Goal: Book appointment/travel/reservation

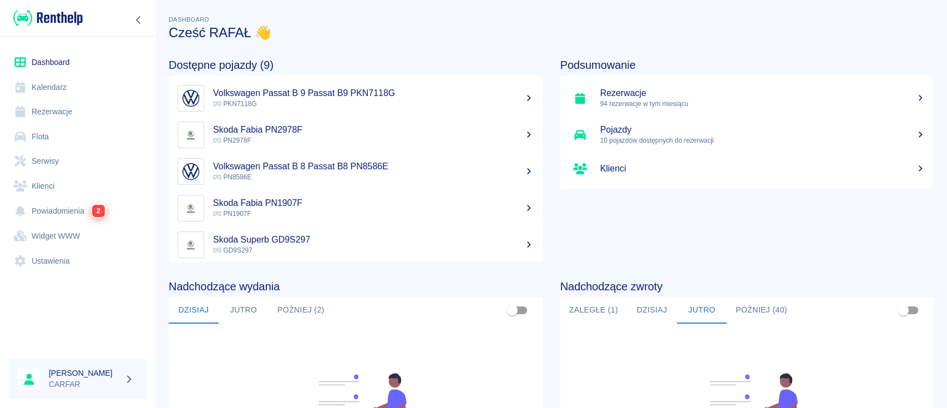
click at [63, 56] on link "Dashboard" at bounding box center [78, 62] width 138 height 25
click at [82, 56] on link "Dashboard" at bounding box center [78, 62] width 138 height 25
click at [70, 104] on link "Rezerwacje" at bounding box center [78, 111] width 138 height 25
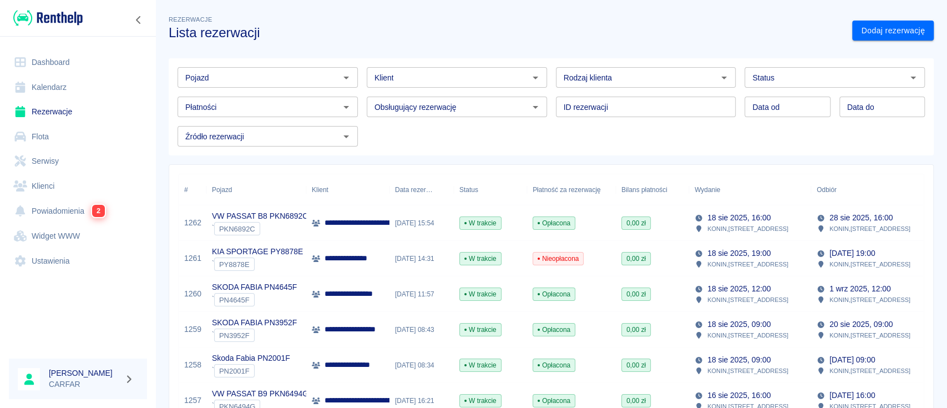
click at [309, 78] on input "Pojazd" at bounding box center [258, 77] width 155 height 14
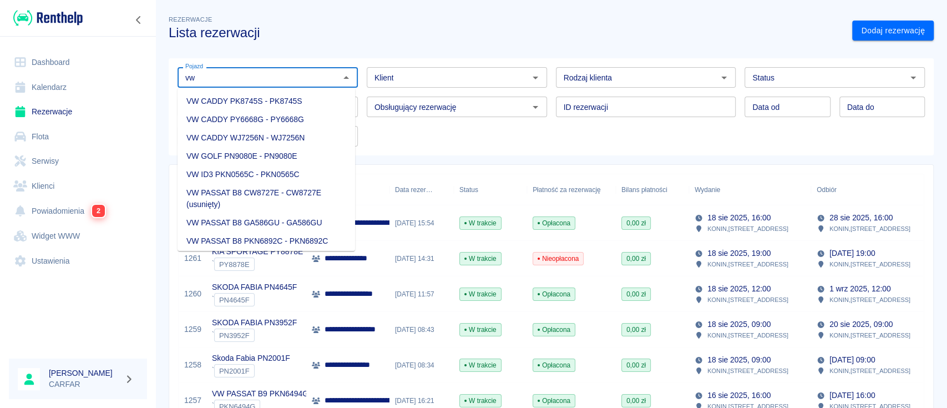
click at [312, 120] on li "VW CADDY PY6668G - PY6668G" at bounding box center [267, 119] width 178 height 18
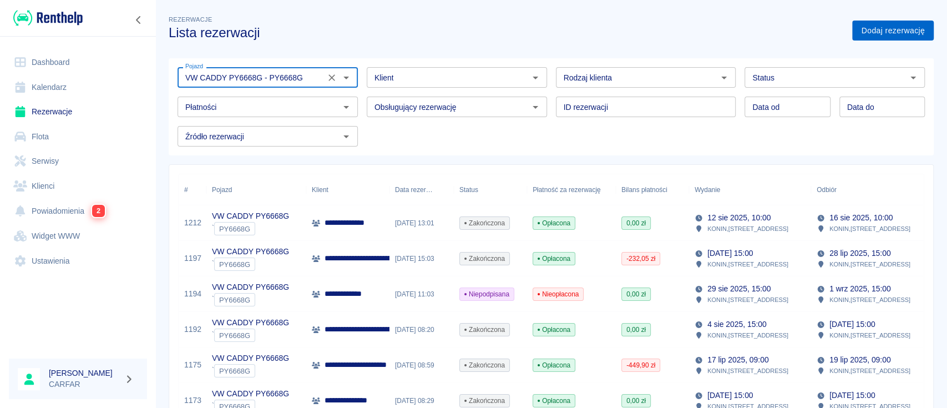
type input "VW CADDY PY6668G - PY6668G"
click at [885, 38] on link "Dodaj rezerwację" at bounding box center [894, 31] width 82 height 21
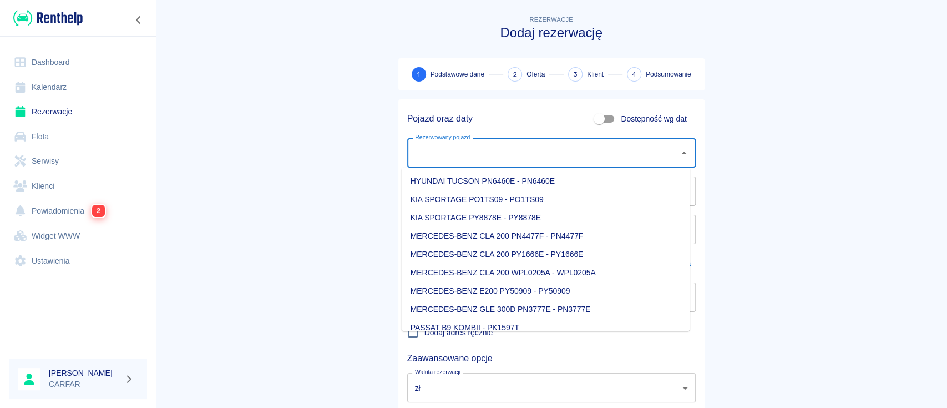
click at [535, 154] on input "Rezerwowany pojazd" at bounding box center [543, 152] width 262 height 19
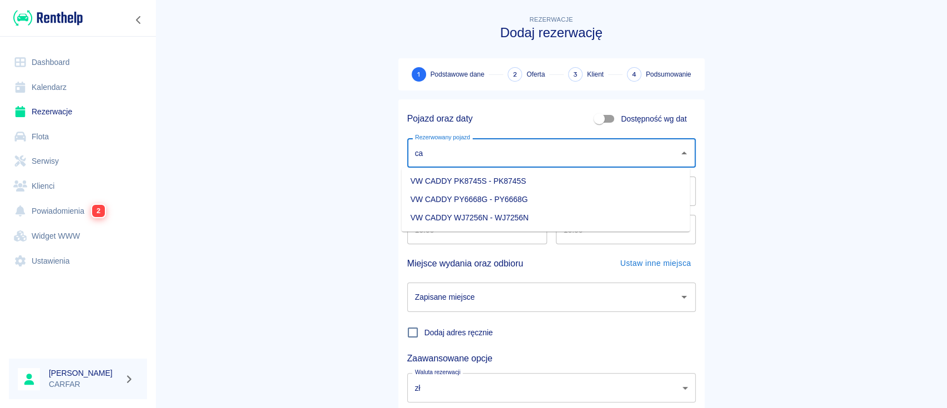
type input "c"
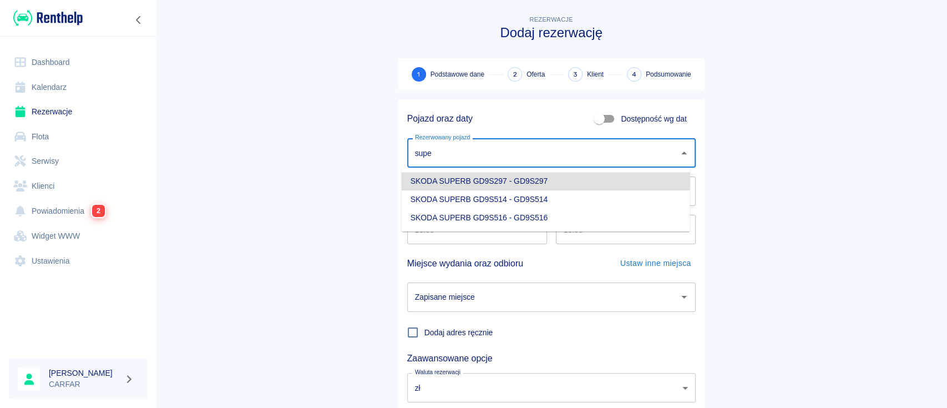
type input "SKODA SUPERB GD9S297 - GD9S297"
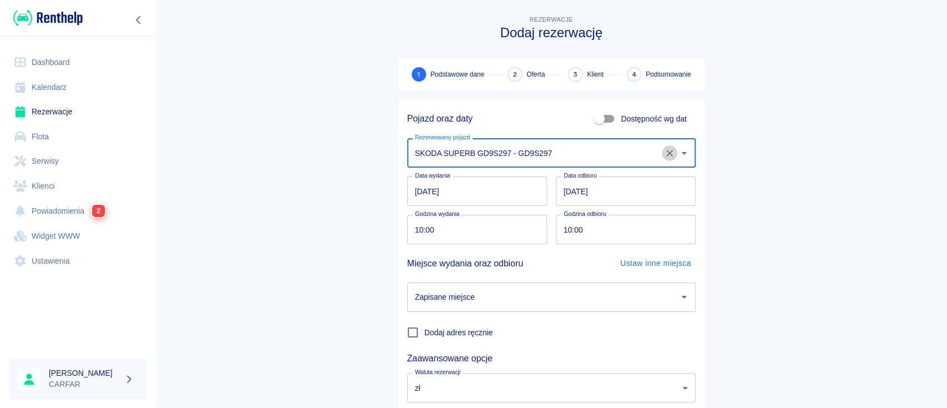
click at [665, 155] on icon "Wyczyść" at bounding box center [669, 153] width 11 height 11
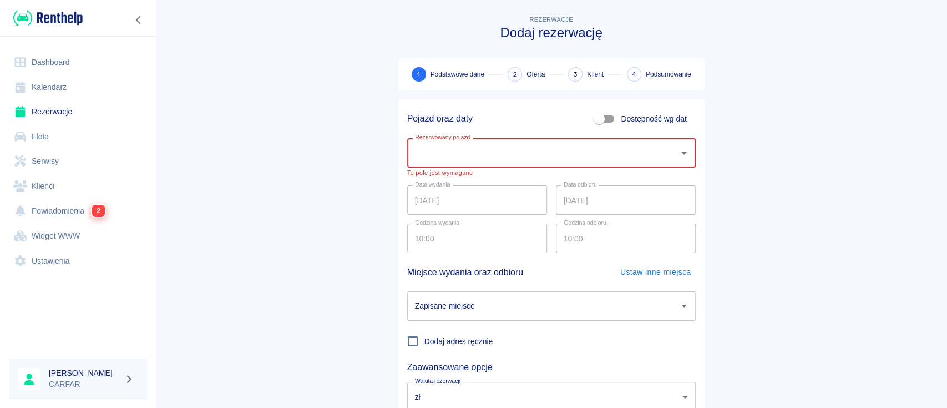
click at [64, 66] on link "Dashboard" at bounding box center [78, 62] width 138 height 25
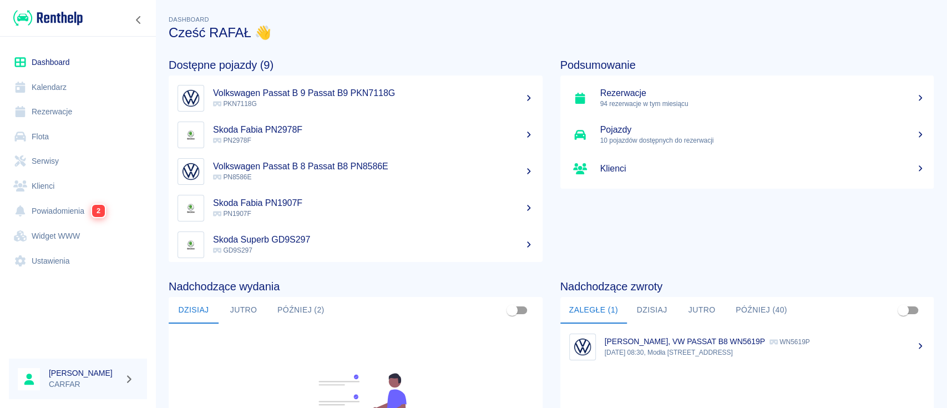
click at [67, 116] on link "Rezerwacje" at bounding box center [78, 111] width 138 height 25
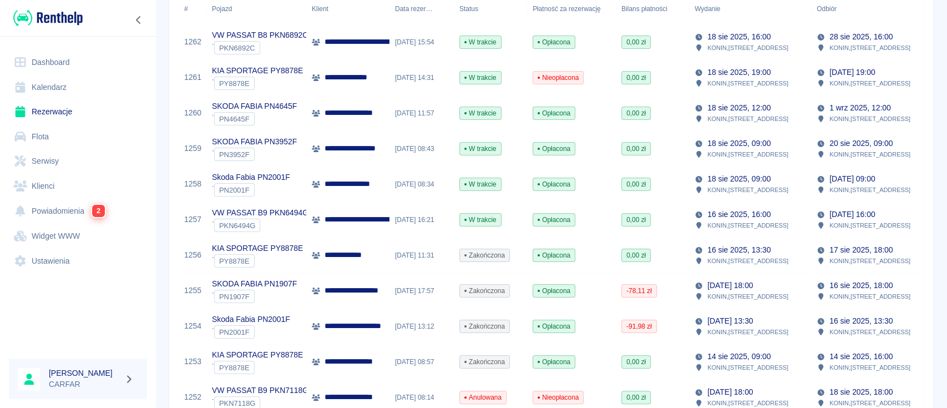
scroll to position [148, 0]
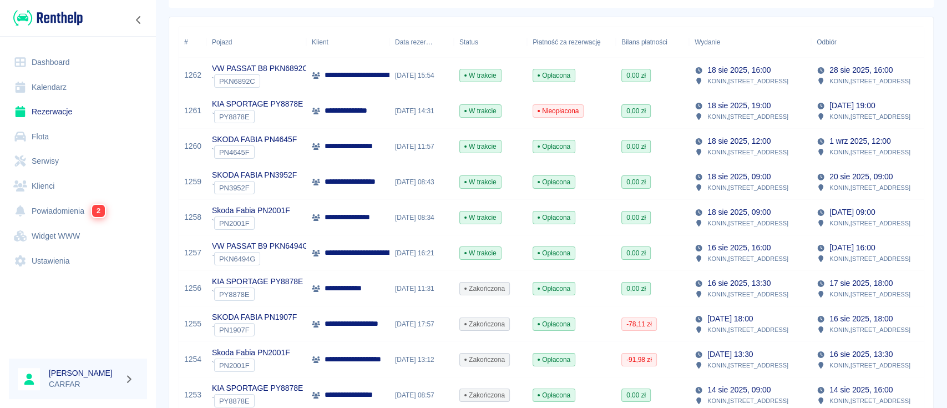
click at [55, 75] on link "Kalendarz" at bounding box center [78, 87] width 138 height 25
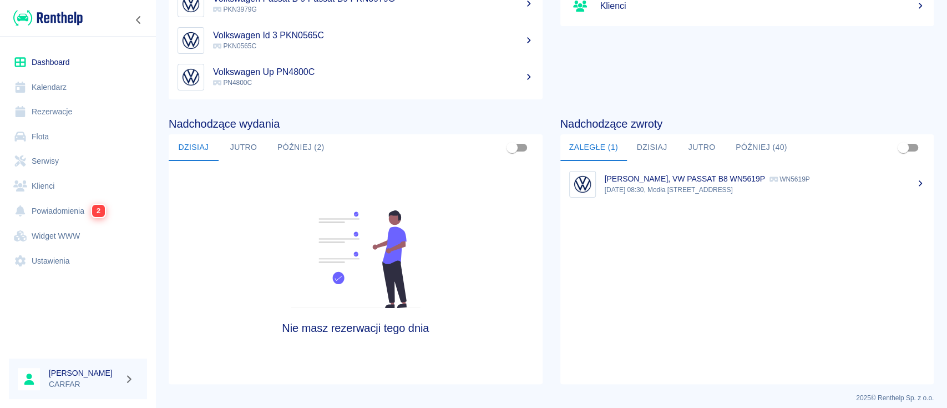
scroll to position [170, 0]
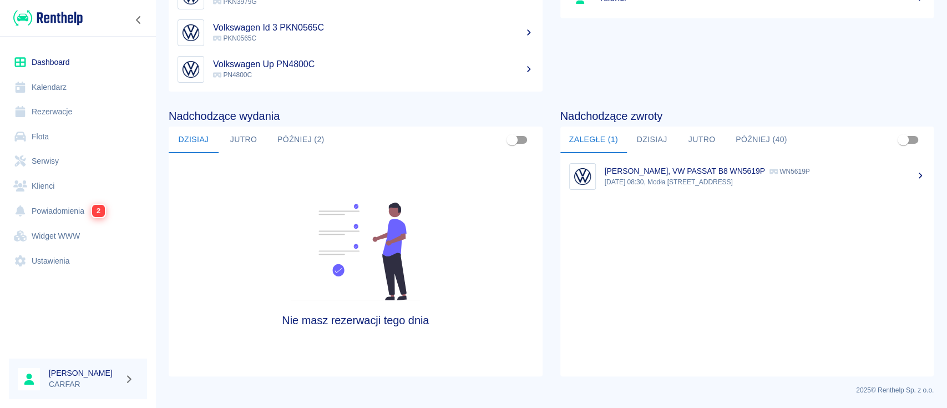
click at [59, 114] on link "Rezerwacje" at bounding box center [78, 111] width 138 height 25
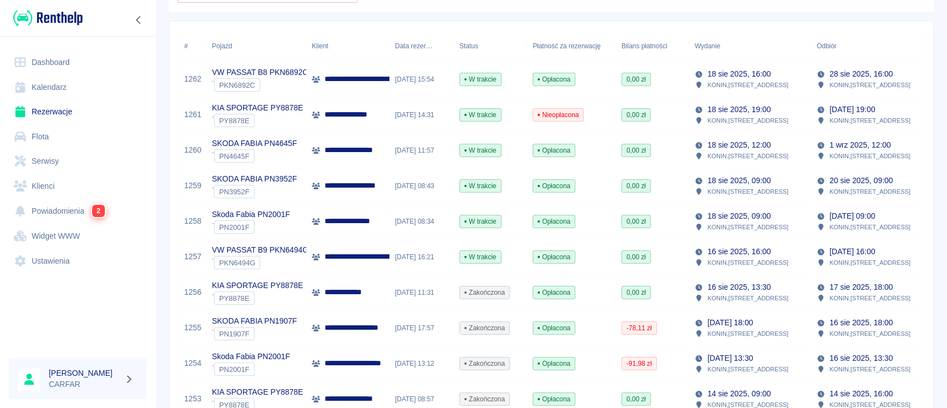
scroll to position [148, 0]
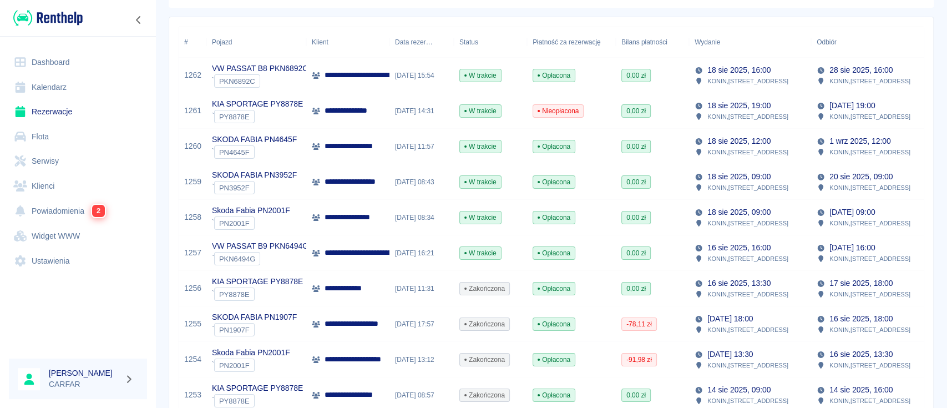
click at [64, 66] on link "Dashboard" at bounding box center [78, 62] width 138 height 25
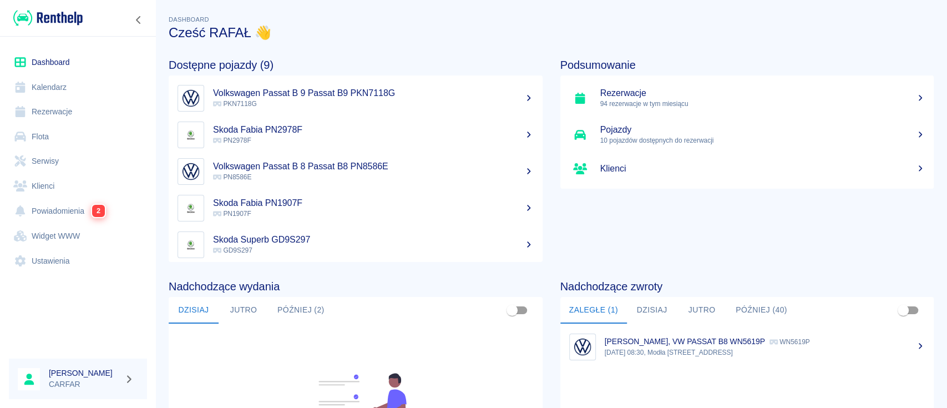
click at [78, 12] on img at bounding box center [47, 18] width 69 height 18
click at [55, 110] on link "Rezerwacje" at bounding box center [78, 111] width 138 height 25
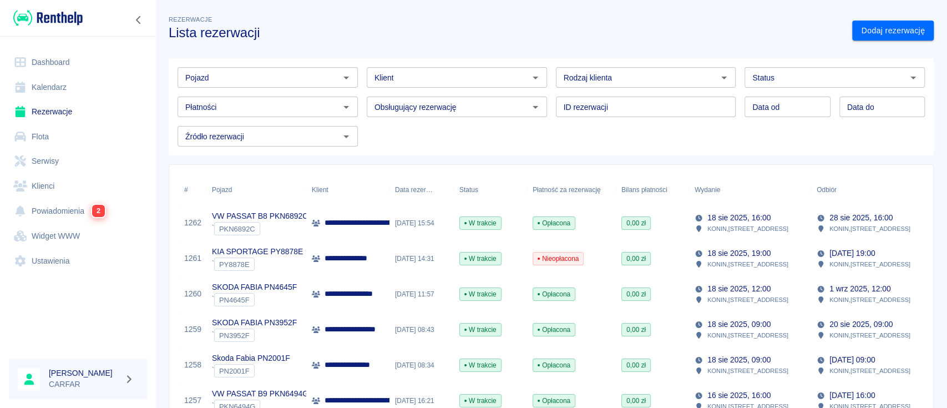
click at [280, 74] on input "Pojazd" at bounding box center [258, 77] width 155 height 14
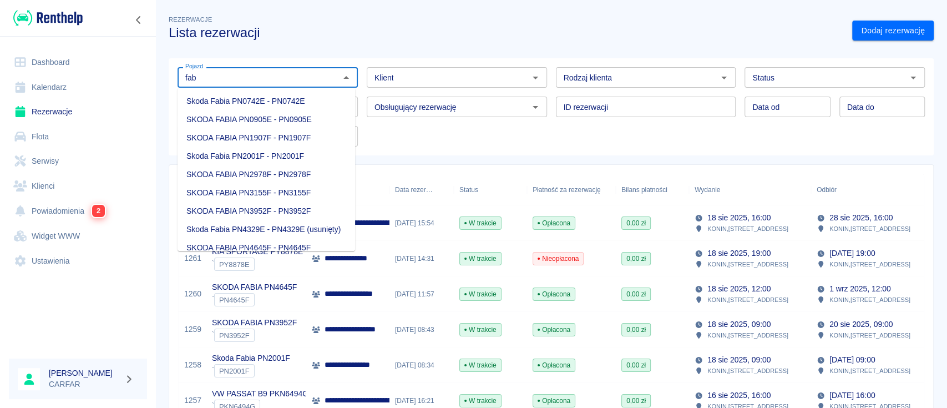
click at [290, 132] on li "SKODA FABIA PN1907F - PN1907F" at bounding box center [267, 138] width 178 height 18
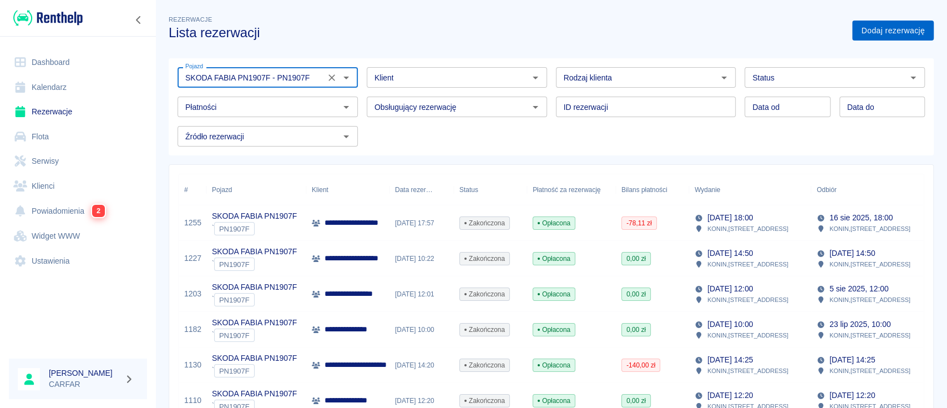
type input "SKODA FABIA PN1907F - PN1907F"
click at [893, 30] on link "Dodaj rezerwację" at bounding box center [894, 31] width 82 height 21
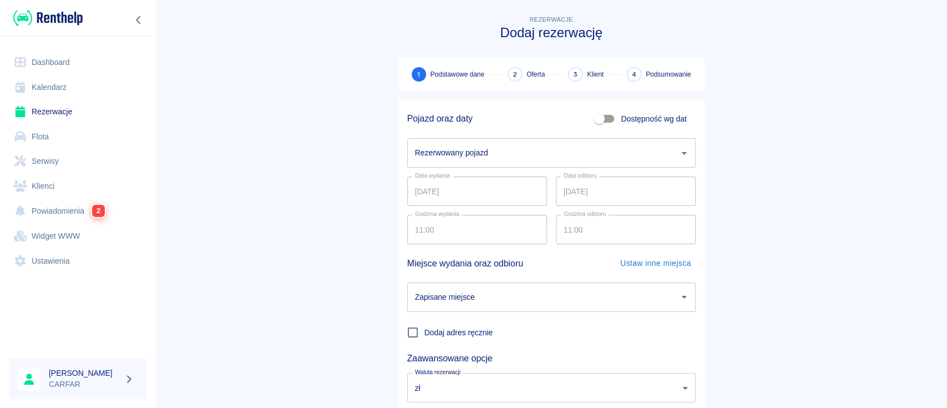
click at [559, 153] on input "Rezerwowany pojazd" at bounding box center [543, 152] width 262 height 19
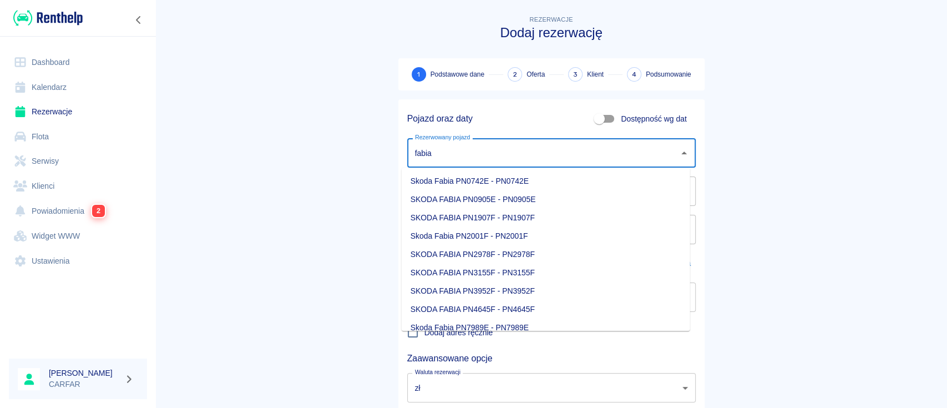
click at [526, 213] on li "SKODA FABIA PN1907F - PN1907F" at bounding box center [546, 218] width 289 height 18
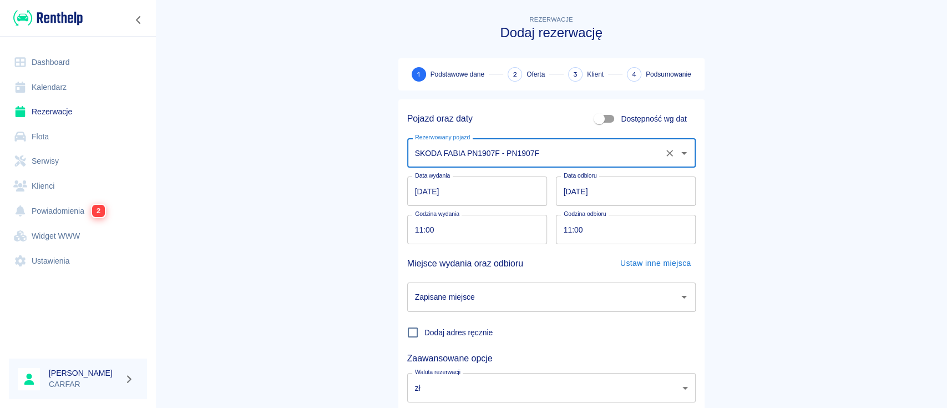
type input "SKODA FABIA PN1907F - PN1907F"
click at [413, 187] on input "[DATE]" at bounding box center [477, 191] width 140 height 29
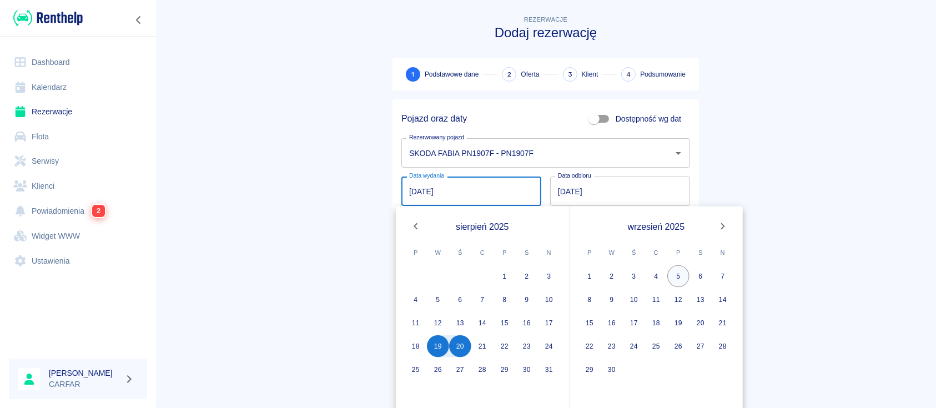
click at [677, 274] on button "5" at bounding box center [678, 276] width 22 height 22
type input "[DATE]"
type input "DD.MM.YYYY"
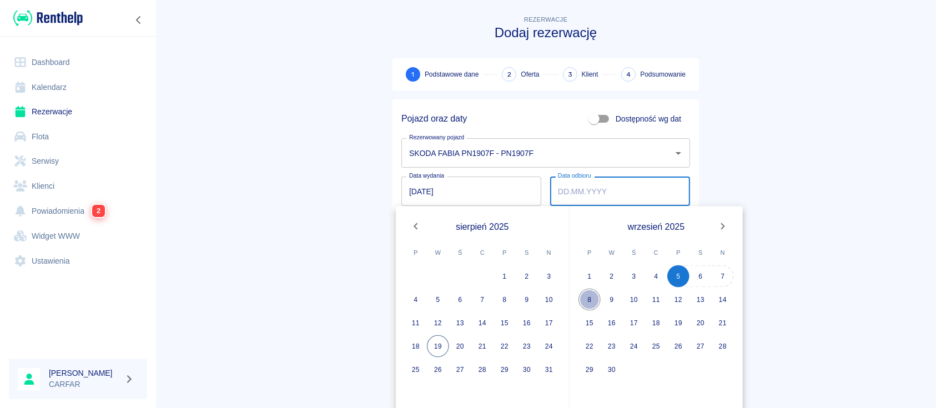
click at [588, 307] on button "8" at bounding box center [589, 300] width 22 height 22
type input "[DATE]"
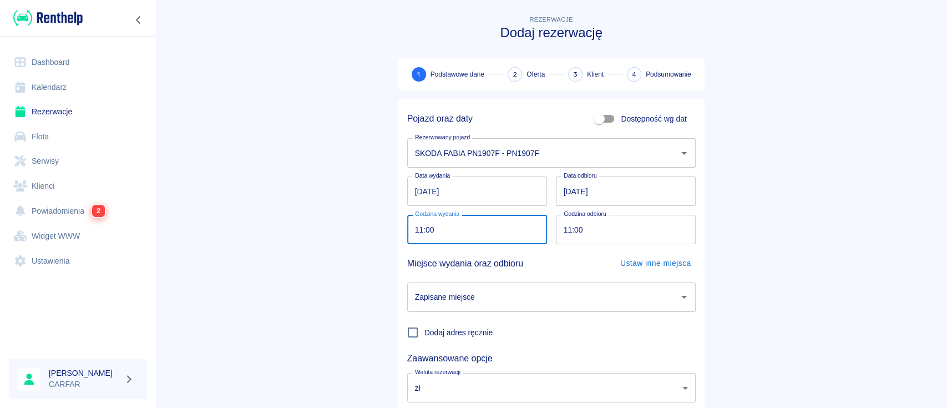
drag, startPoint x: 408, startPoint y: 227, endPoint x: 397, endPoint y: 227, distance: 10.5
click at [399, 227] on div "Godzina wydania 11:00 Godzina wydania" at bounding box center [473, 225] width 149 height 38
click at [413, 225] on input "11:00" at bounding box center [473, 229] width 132 height 29
type input "08:00"
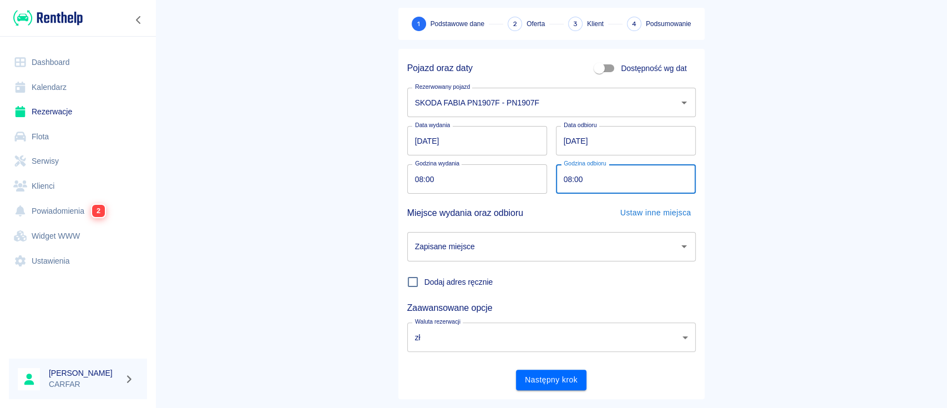
scroll to position [73, 0]
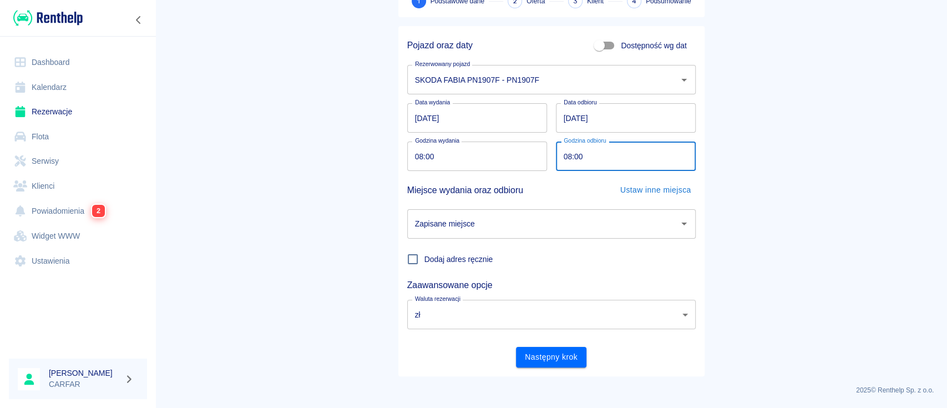
type input "08:00"
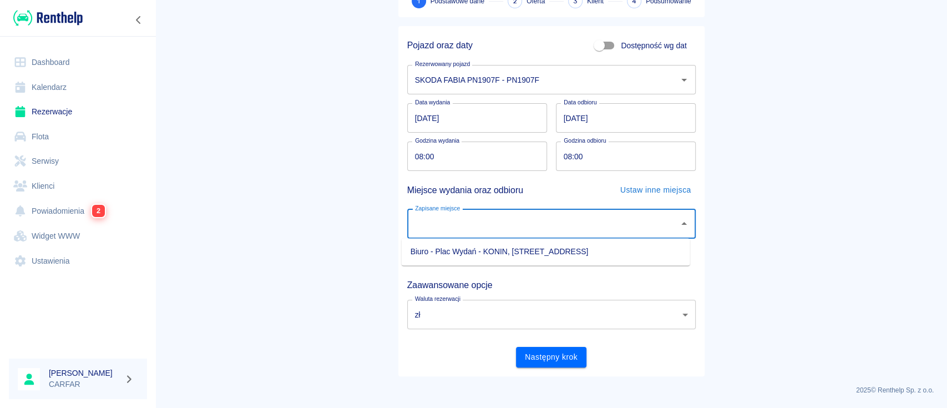
click at [489, 216] on input "Zapisane miejsce" at bounding box center [543, 223] width 262 height 19
click at [508, 250] on li "Biuro - Plac Wydań - KONIN, [STREET_ADDRESS]" at bounding box center [546, 252] width 289 height 18
type input "Biuro - Plac Wydań - KONIN, [STREET_ADDRESS]"
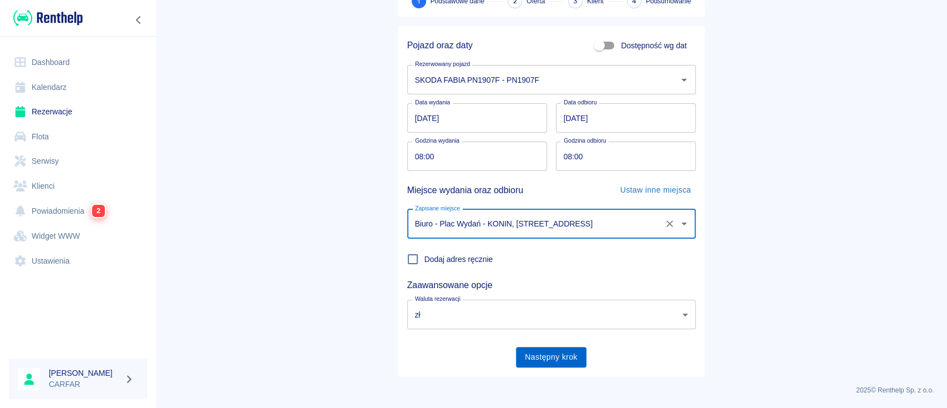
click at [546, 355] on button "Następny krok" at bounding box center [551, 357] width 70 height 21
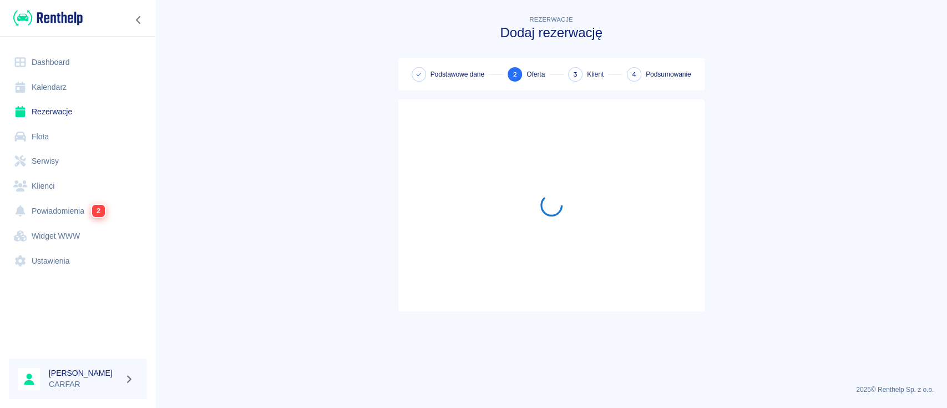
scroll to position [0, 0]
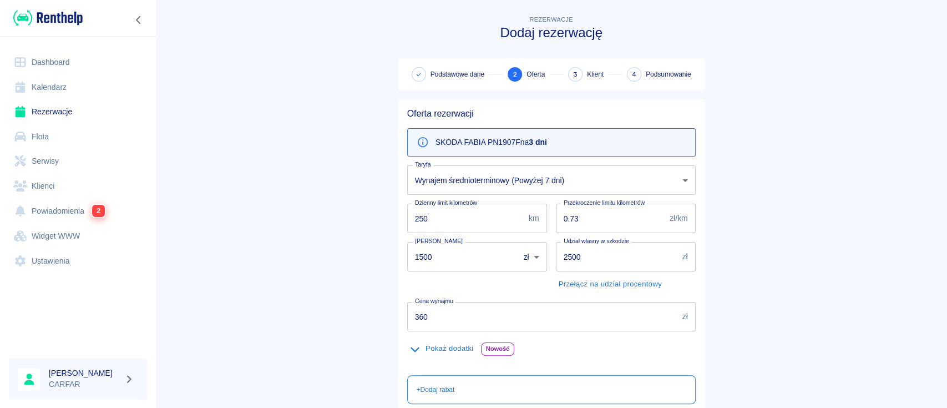
click at [516, 185] on body "Używamy plików Cookies, by zapewnić Ci najlepsze możliwe doświadczenie. Aby dow…" at bounding box center [473, 204] width 947 height 408
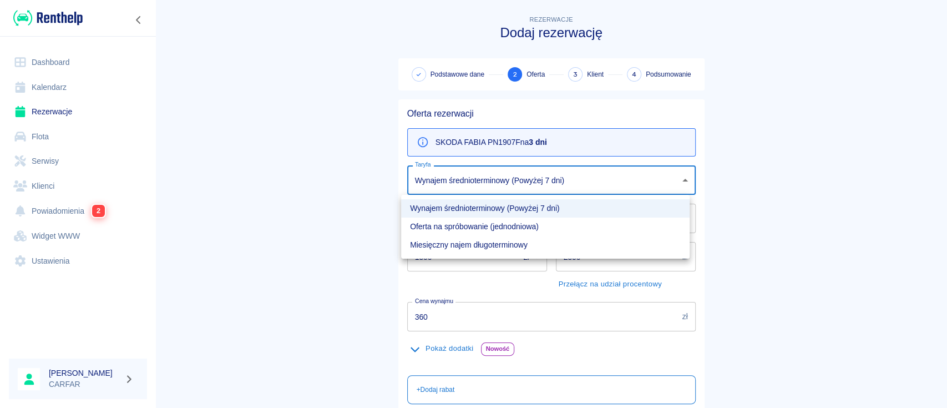
click at [509, 227] on li "Oferta na spróbowanie (jednodniowa)" at bounding box center [545, 227] width 289 height 18
type input "4ee7c1c2-fcb8-4913-8860-21c0ce347a43"
type input "420"
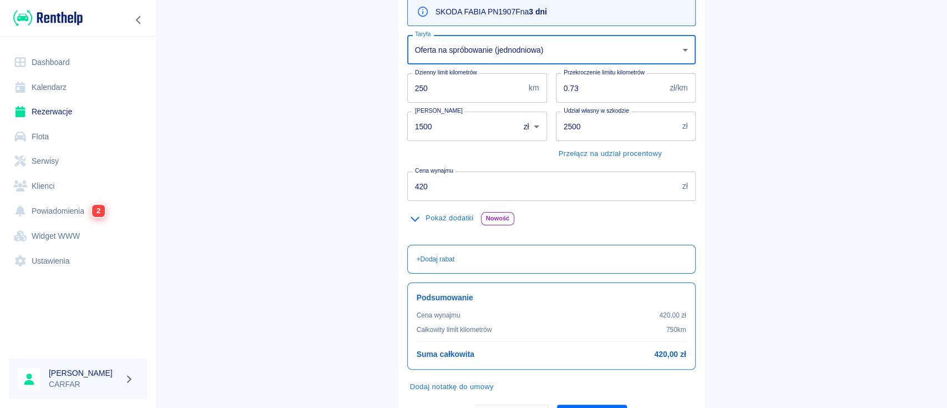
scroll to position [188, 0]
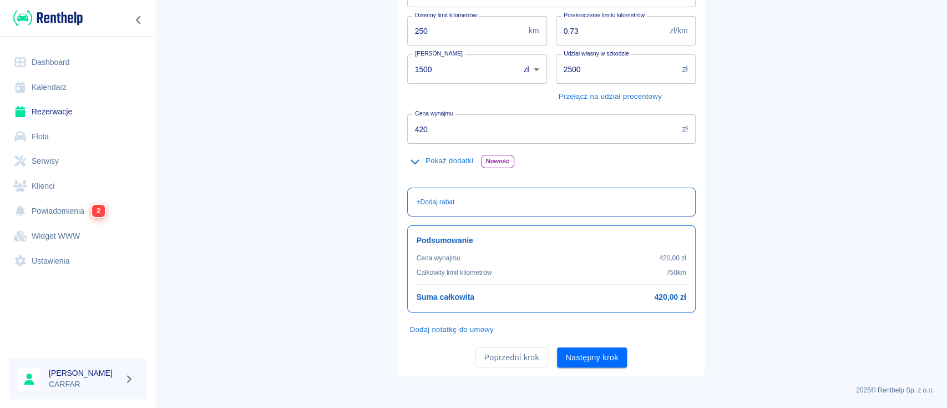
click at [435, 200] on p "+ Dodaj rabat" at bounding box center [436, 202] width 38 height 10
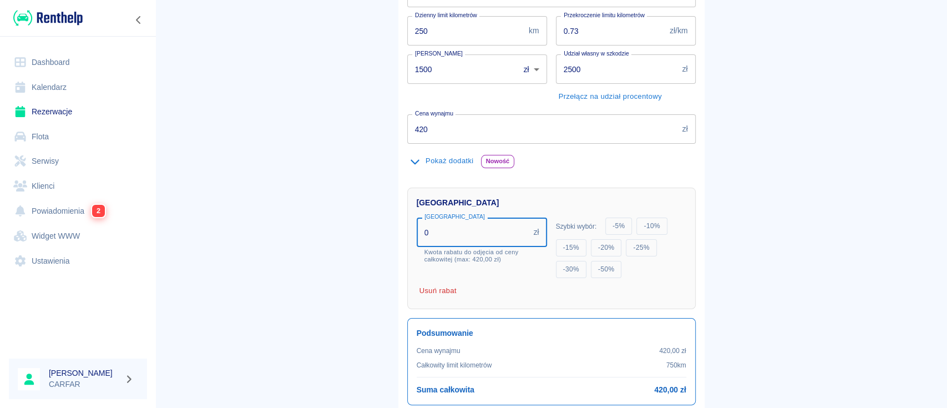
drag, startPoint x: 447, startPoint y: 238, endPoint x: 368, endPoint y: 237, distance: 79.4
click at [369, 238] on main "Rezerwacje Dodaj rezerwację Podstawowe dane 2 Oferta 3 Klient 4 Podsumowanie Of…" at bounding box center [551, 147] width 792 height 643
type input "20"
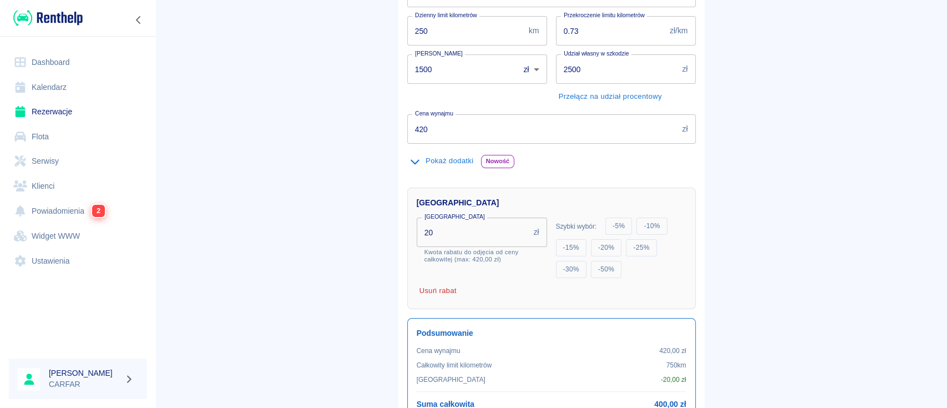
click at [304, 195] on main "Rezerwacje Dodaj rezerwację Podstawowe dane 2 Oferta 3 Klient 4 Podsumowanie Of…" at bounding box center [551, 155] width 792 height 658
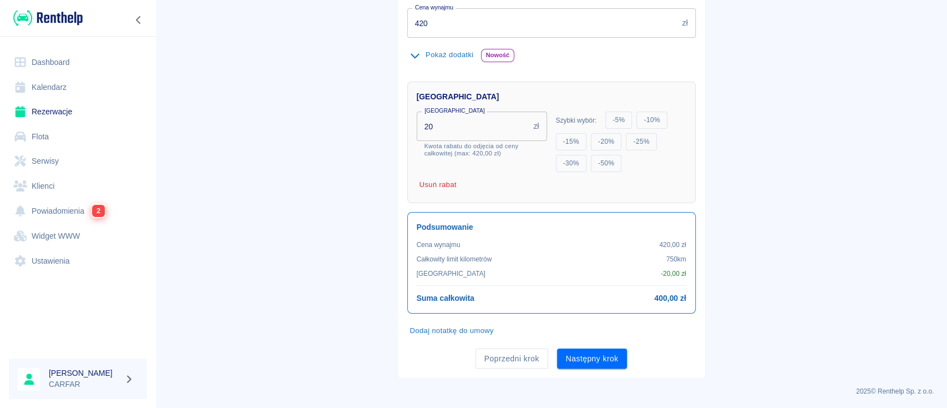
scroll to position [294, 0]
click at [612, 360] on button "Następny krok" at bounding box center [592, 358] width 70 height 21
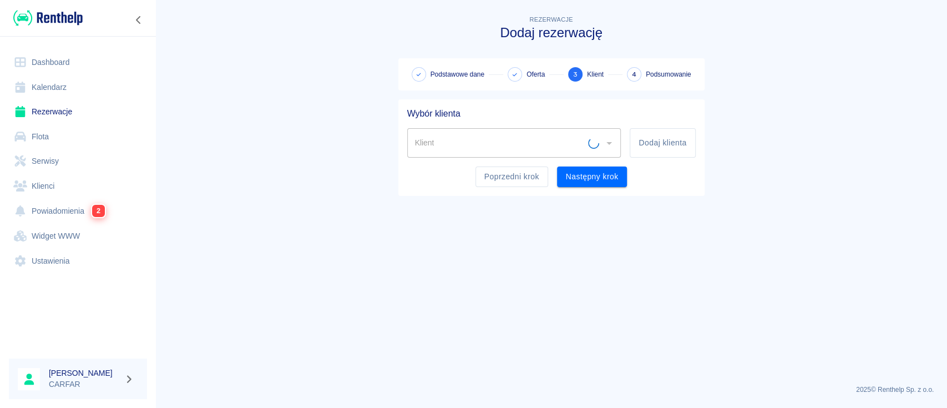
scroll to position [0, 0]
click at [661, 137] on button "Dodaj klienta" at bounding box center [662, 142] width 65 height 29
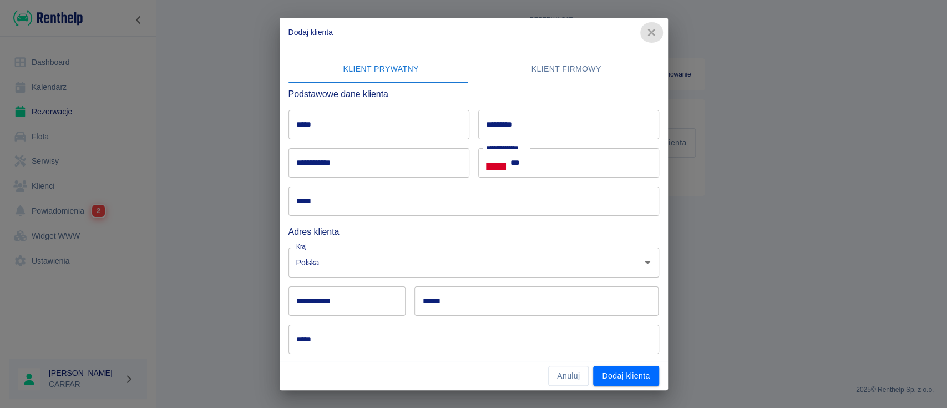
click at [648, 33] on icon "button" at bounding box center [651, 33] width 14 height 12
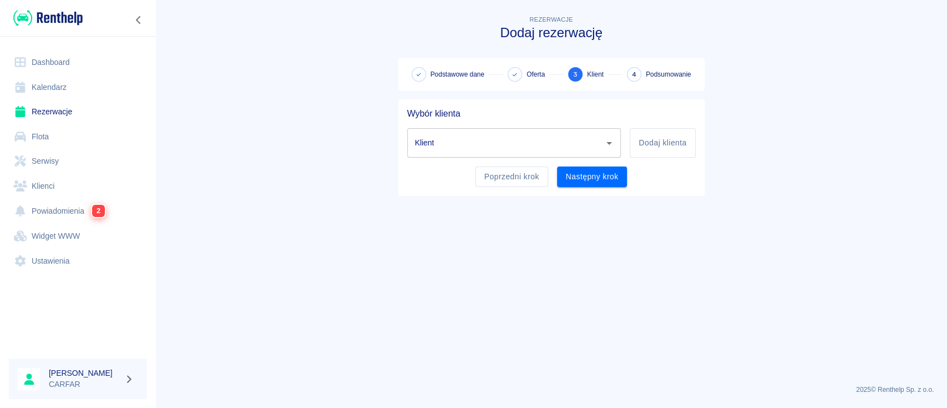
drag, startPoint x: 641, startPoint y: 40, endPoint x: 350, endPoint y: 133, distance: 306.0
click at [350, 132] on main "Rezerwacje Dodaj rezerwację Podstawowe dane Oferta 3 Klient 4 Podsumowanie Wybó…" at bounding box center [551, 194] width 792 height 362
click at [671, 140] on button "Dodaj klienta" at bounding box center [662, 142] width 65 height 29
